Goal: Task Accomplishment & Management: Use online tool/utility

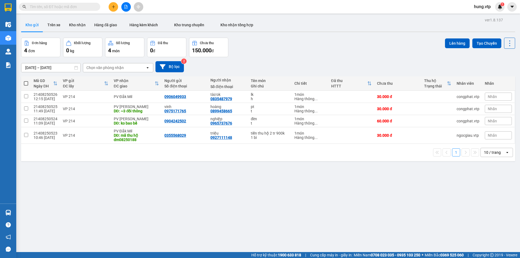
click at [27, 83] on span at bounding box center [26, 83] width 4 height 4
click at [26, 81] on input "checkbox" at bounding box center [26, 81] width 0 height 0
checkbox input "true"
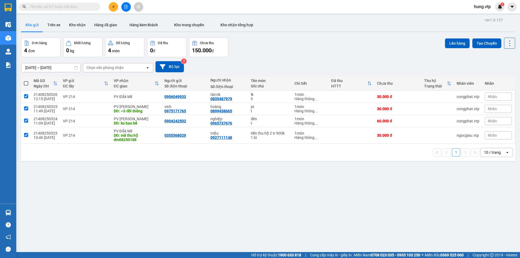
checkbox input "true"
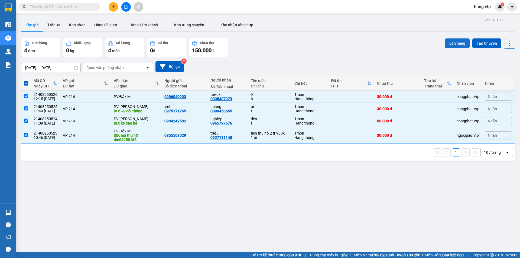
click at [458, 45] on button "Lên hàng" at bounding box center [457, 43] width 25 height 10
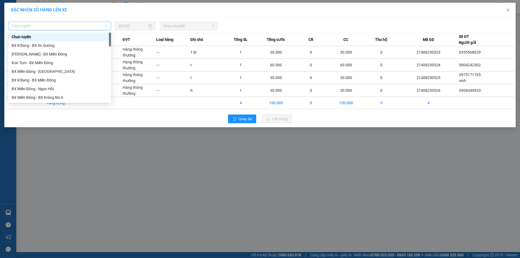
click at [92, 29] on span "Chọn tuyến" at bounding box center [60, 26] width 96 height 8
click at [58, 97] on div "BX Miền Đông - BX Krông Nô A" at bounding box center [60, 97] width 96 height 6
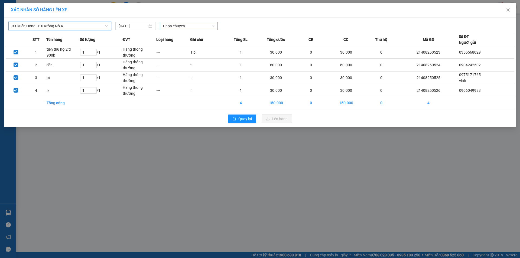
click at [179, 27] on span "Chọn chuyến" at bounding box center [188, 26] width 51 height 8
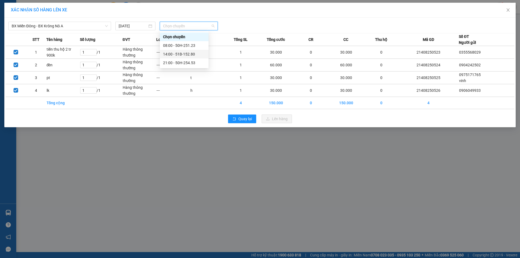
click at [185, 54] on div "14:00 - 51B-152.80" at bounding box center [184, 54] width 42 height 6
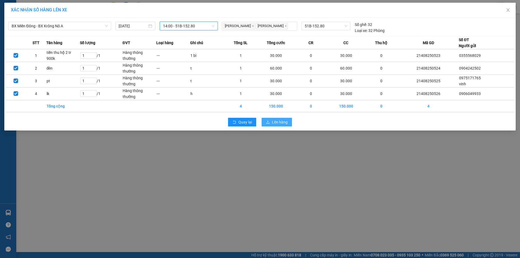
click at [276, 119] on span "Lên hàng" at bounding box center [280, 122] width 16 height 6
